Goal: Task Accomplishment & Management: Manage account settings

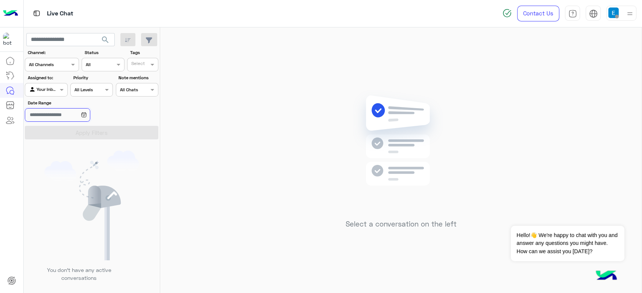
click at [90, 114] on input "Date Range" at bounding box center [57, 115] width 65 height 14
drag, startPoint x: 0, startPoint y: 0, endPoint x: 88, endPoint y: 113, distance: 143.1
click at [88, 113] on input "Date Range" at bounding box center [57, 115] width 65 height 14
click at [56, 96] on div "Agent Filter Your Inbox" at bounding box center [46, 90] width 42 height 14
click at [56, 100] on div "All" at bounding box center [47, 105] width 44 height 14
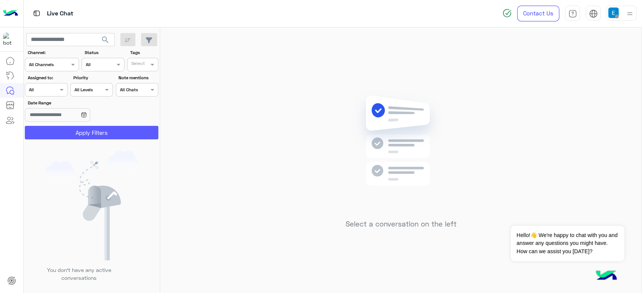
click at [78, 132] on button "Apply Filters" at bounding box center [91, 133] width 133 height 14
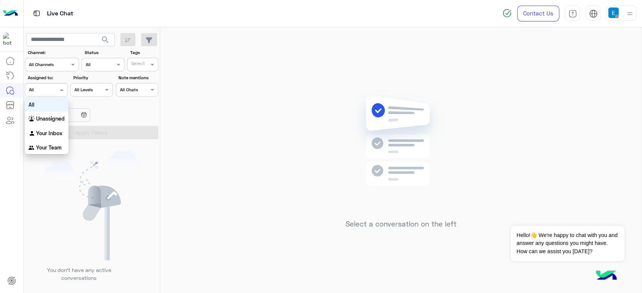
click at [46, 93] on div "Agent Filter All" at bounding box center [41, 89] width 32 height 7
click at [52, 130] on b "Your Inbox" at bounding box center [49, 133] width 26 height 6
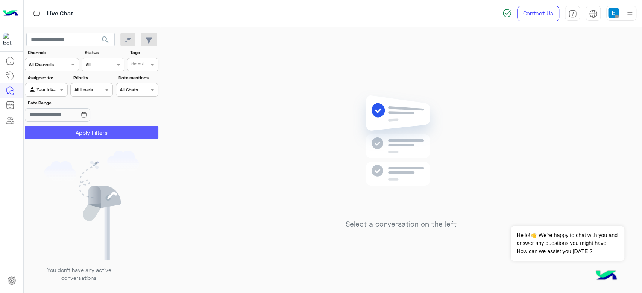
click at [52, 130] on button "Apply Filters" at bounding box center [91, 133] width 133 height 14
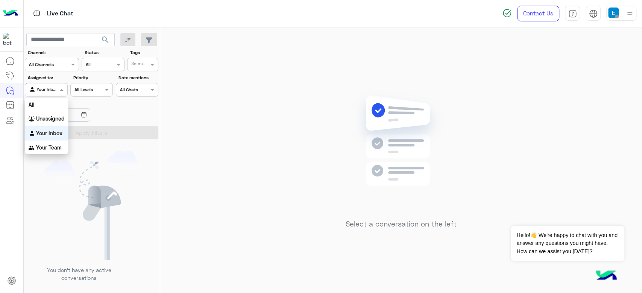
click at [42, 91] on input "text" at bounding box center [37, 89] width 17 height 7
click at [47, 102] on div "All" at bounding box center [47, 105] width 44 height 14
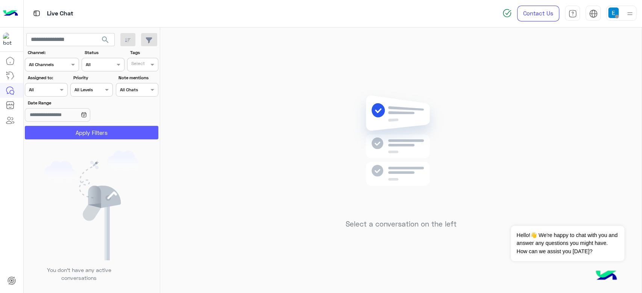
click at [73, 133] on button "Apply Filters" at bounding box center [91, 133] width 133 height 14
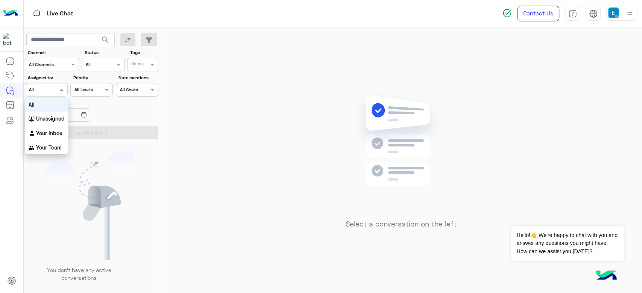
click at [40, 93] on div "Agent Filter All" at bounding box center [46, 90] width 42 height 14
click at [43, 132] on b "Your Inbox" at bounding box center [49, 133] width 26 height 6
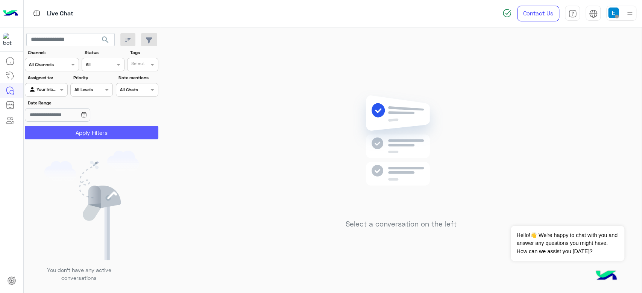
click at [43, 132] on button "Apply Filters" at bounding box center [91, 133] width 133 height 14
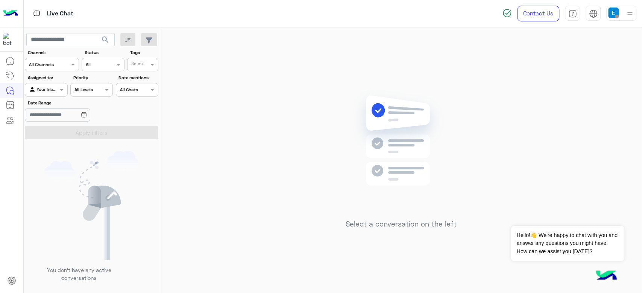
click at [45, 88] on input "text" at bounding box center [37, 89] width 17 height 7
click at [48, 101] on div "All" at bounding box center [47, 105] width 44 height 14
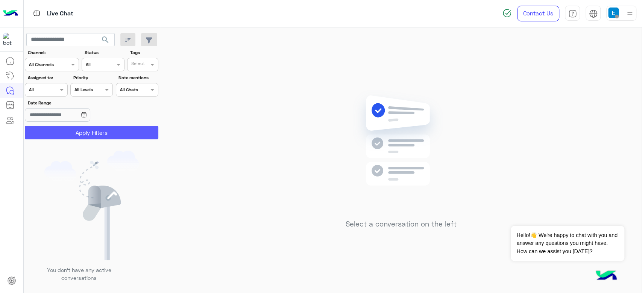
click at [120, 129] on button "Apply Filters" at bounding box center [91, 133] width 133 height 14
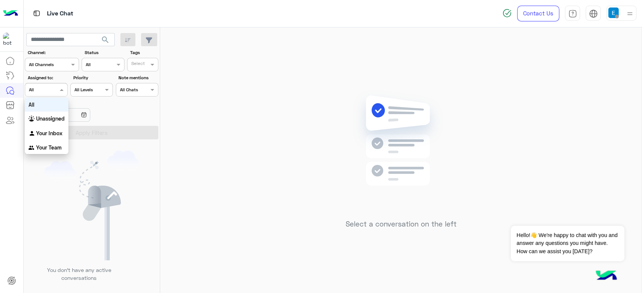
click at [43, 89] on input "text" at bounding box center [37, 89] width 17 height 7
click at [52, 133] on b "Your Inbox" at bounding box center [49, 133] width 26 height 6
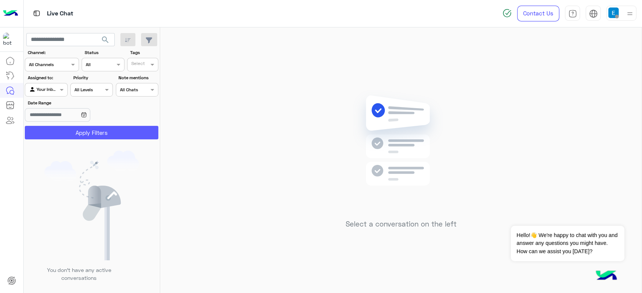
click at [52, 133] on button "Apply Filters" at bounding box center [91, 133] width 133 height 14
